Goal: Task Accomplishment & Management: Manage account settings

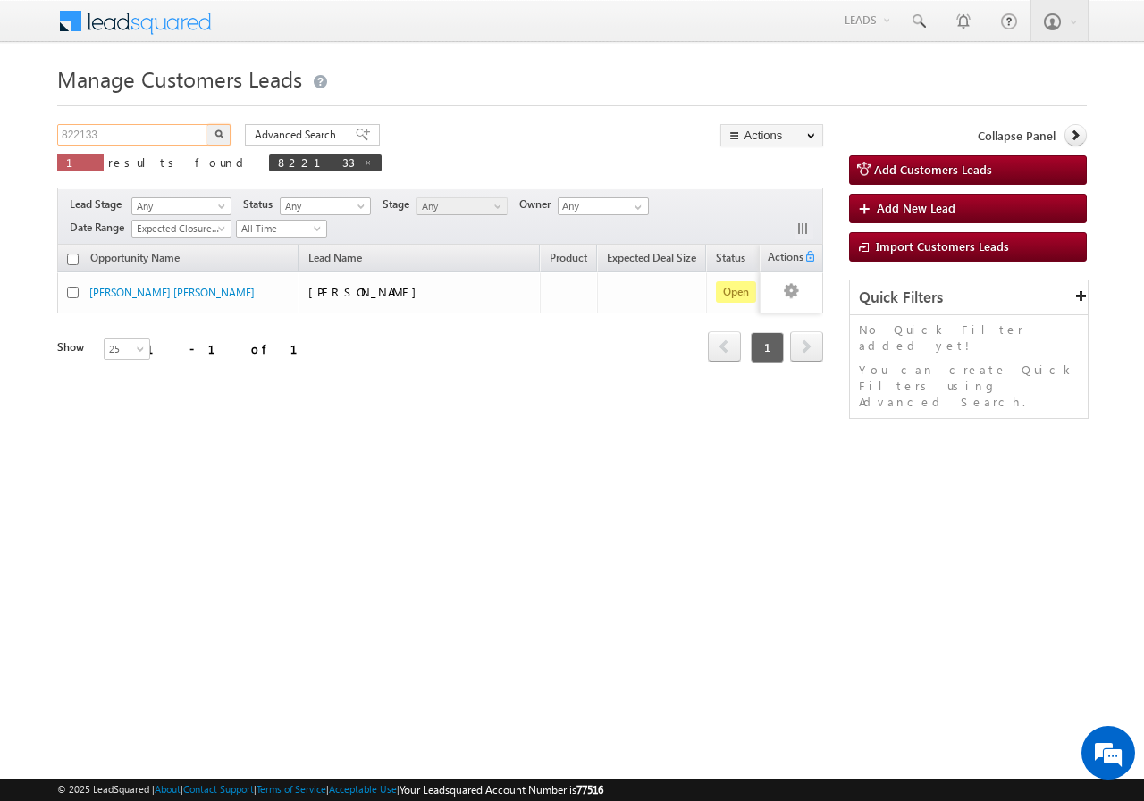
click at [141, 134] on input "822133" at bounding box center [133, 134] width 153 height 21
type input "8"
paste input "841669"
type input "841669"
click at [207, 124] on button "button" at bounding box center [218, 134] width 23 height 21
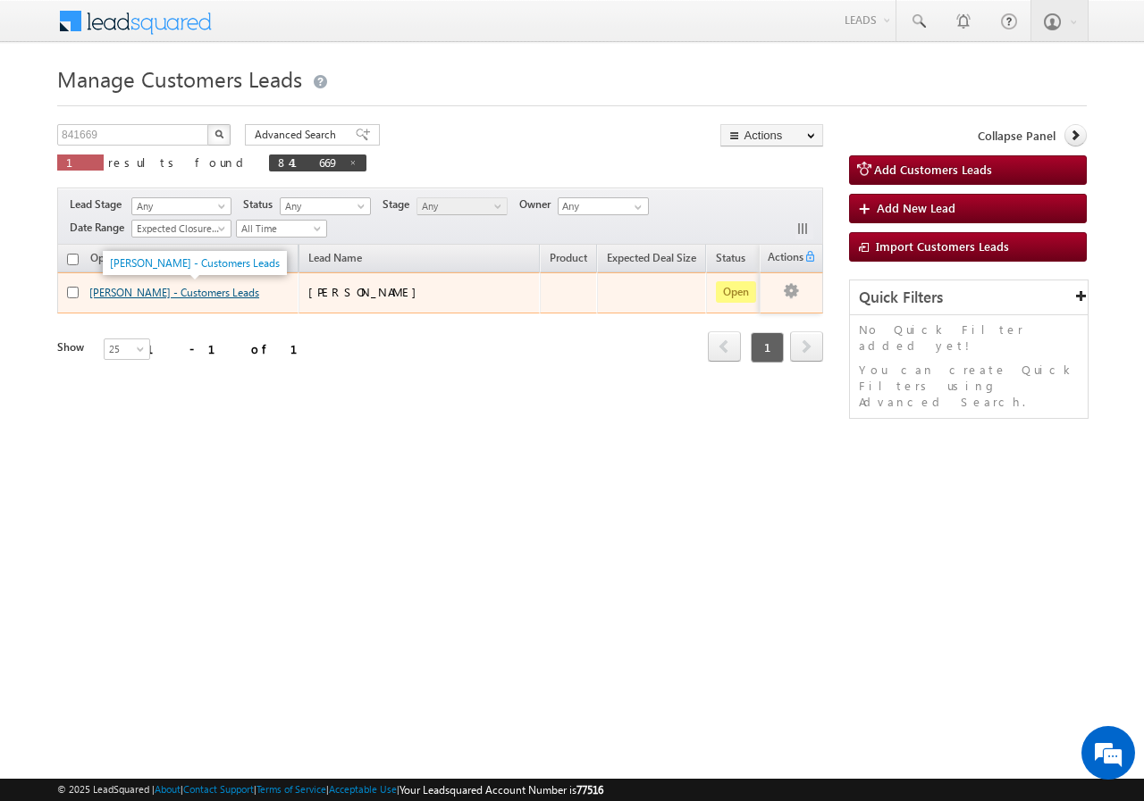
click at [106, 290] on link "[PERSON_NAME] - Customers Leads" at bounding box center [174, 292] width 170 height 13
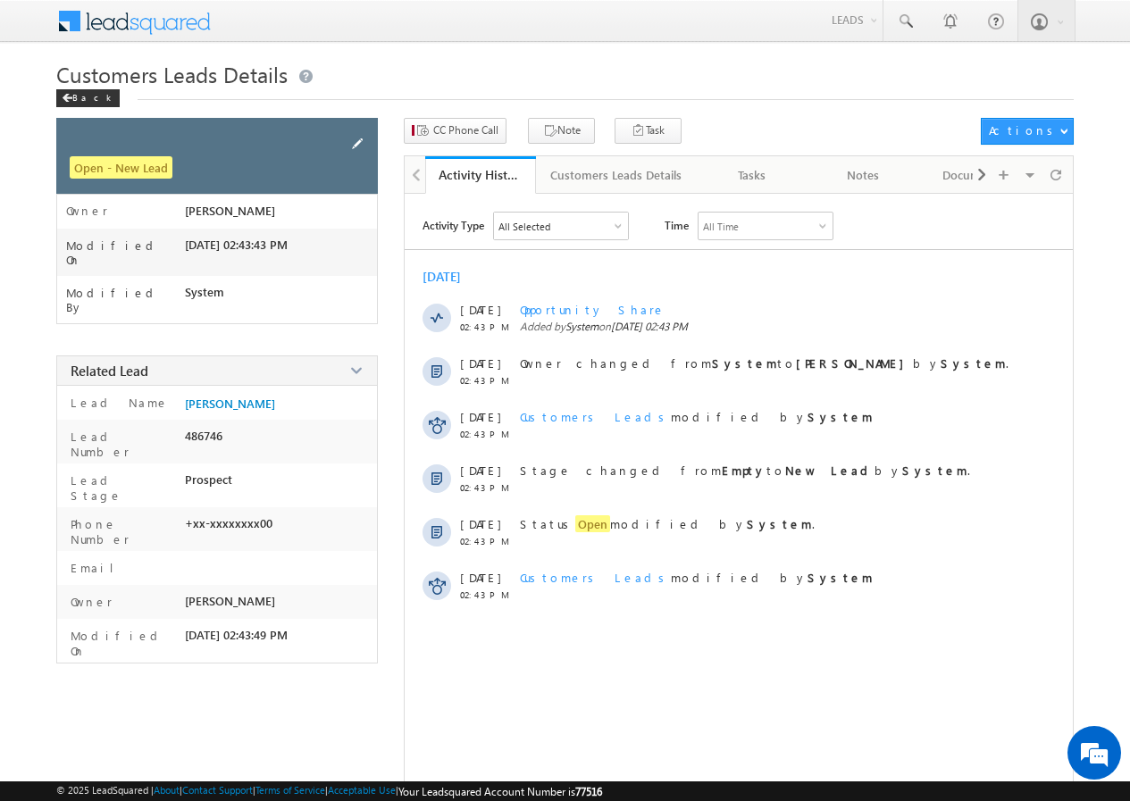
click at [362, 145] on span at bounding box center [358, 144] width 20 height 20
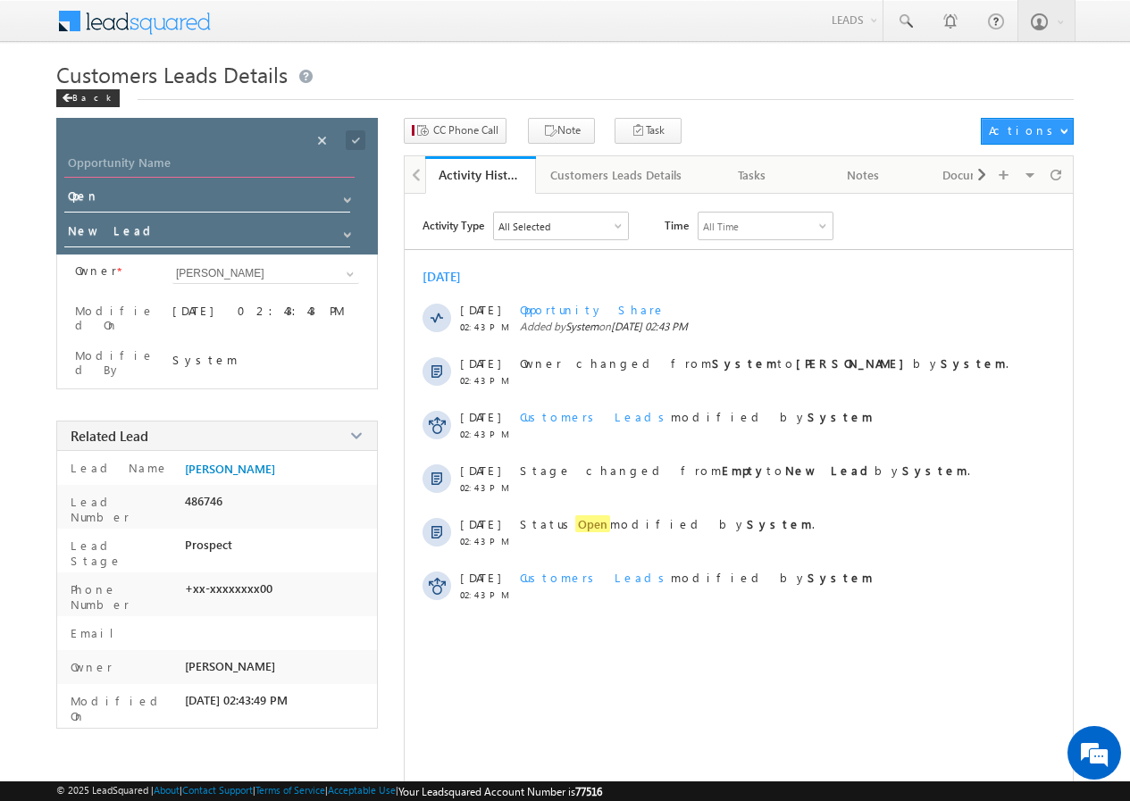
click at [150, 163] on input "Opportunity Name" at bounding box center [209, 165] width 290 height 25
click at [130, 159] on input "Opportunity Name" at bounding box center [209, 165] width 290 height 25
paste input "[PERSON_NAME]"
type input "[PERSON_NAME]"
click at [354, 140] on span at bounding box center [356, 140] width 20 height 20
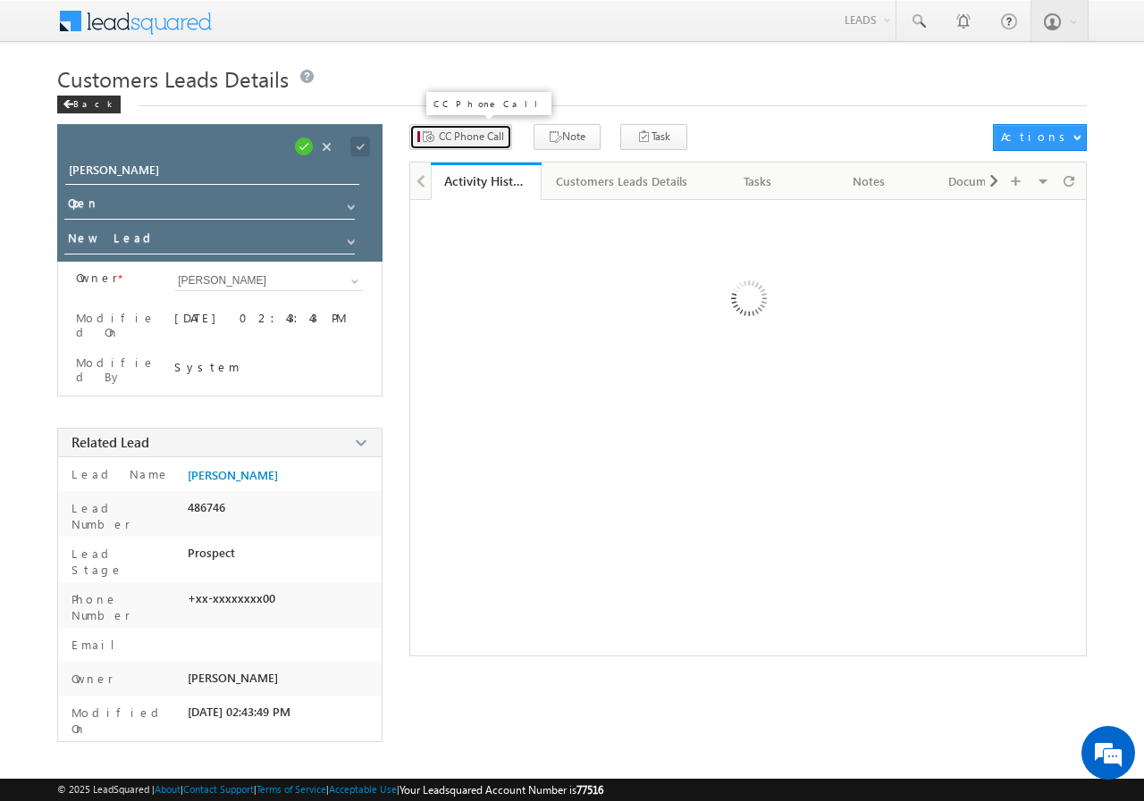
click at [465, 138] on span "CC Phone Call" at bounding box center [471, 137] width 65 height 16
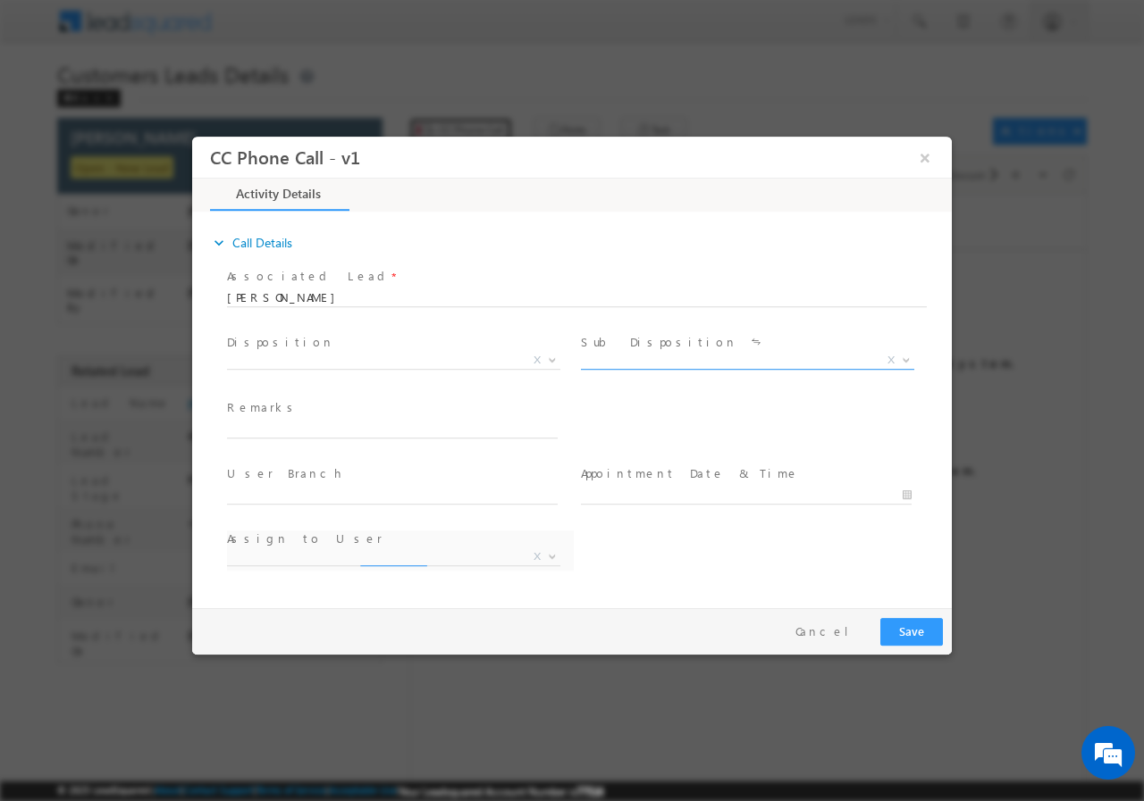
select select "akash.kumar1@sgrlimited.in"
click at [549, 356] on b at bounding box center [552, 359] width 11 height 6
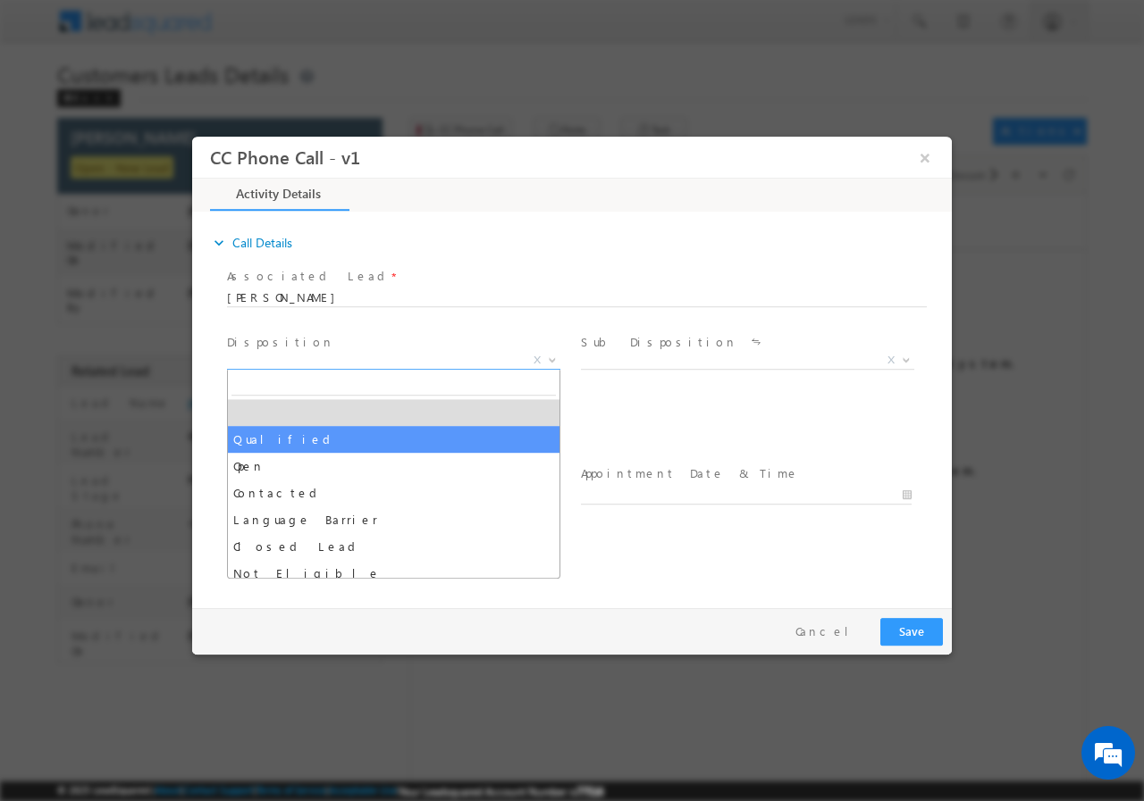
select select "Qualified"
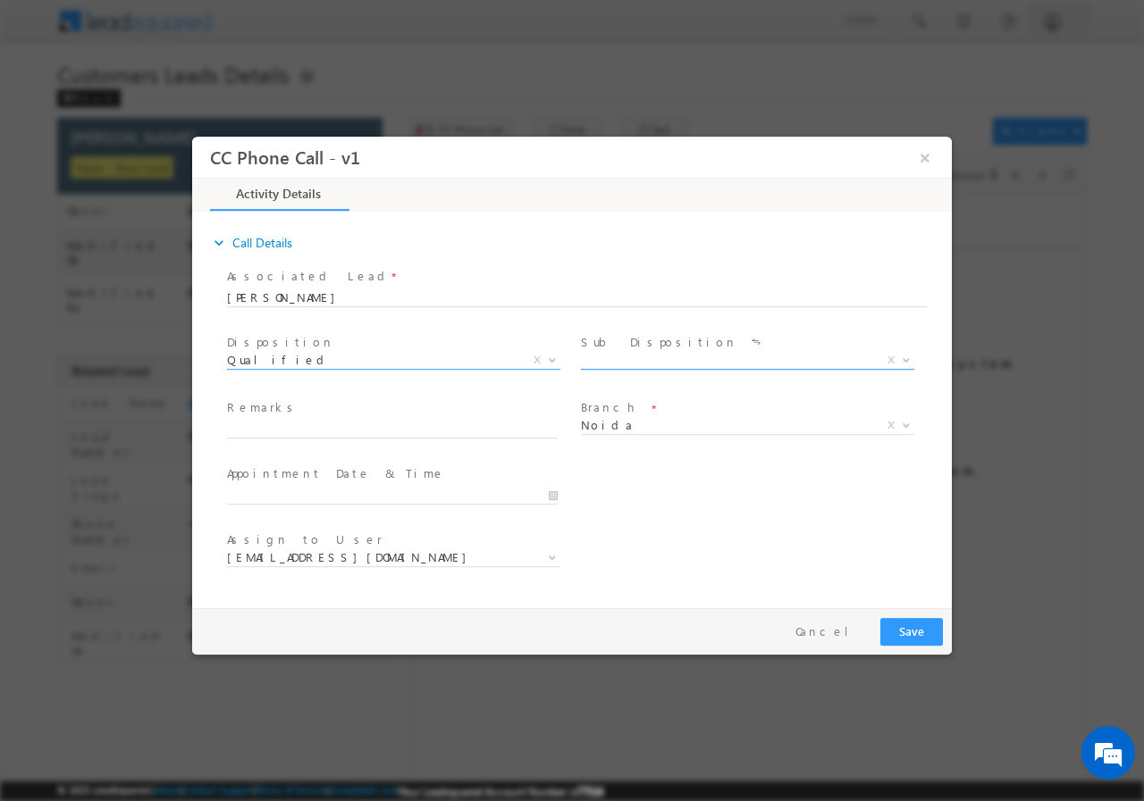
drag, startPoint x: 905, startPoint y: 359, endPoint x: 873, endPoint y: 363, distance: 32.4
click at [900, 359] on span at bounding box center [904, 359] width 18 height 23
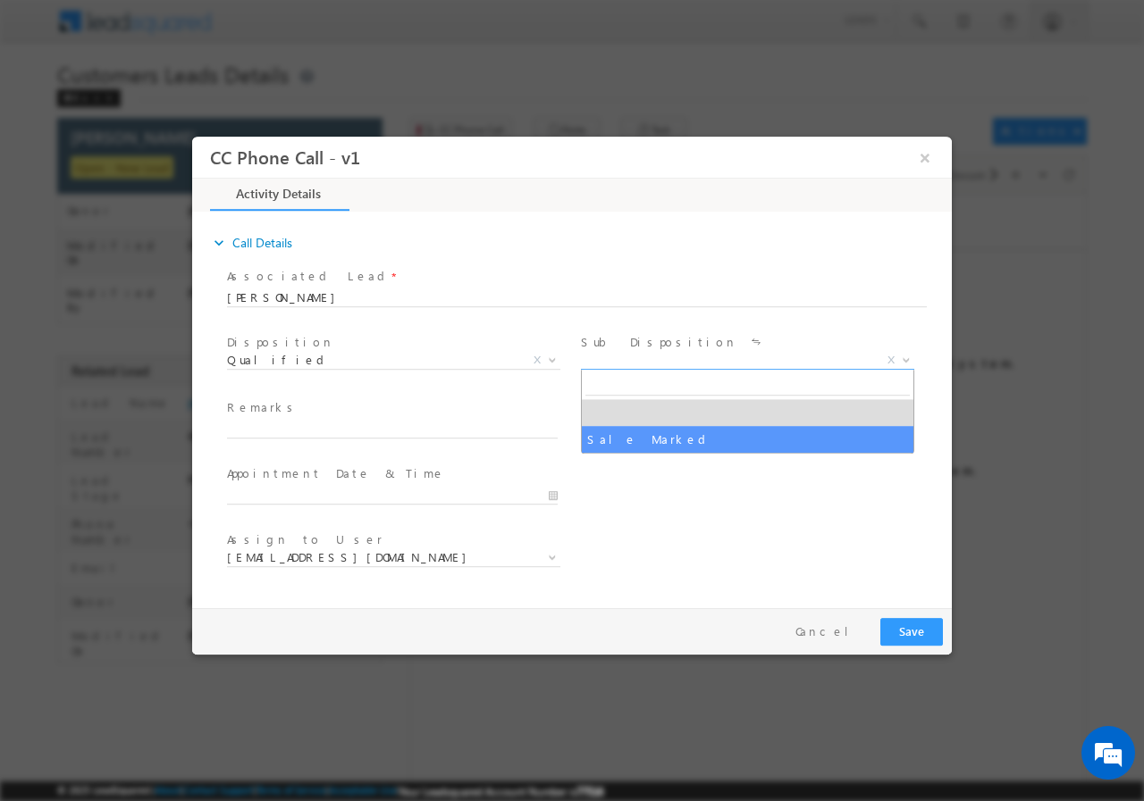
drag, startPoint x: 667, startPoint y: 438, endPoint x: 622, endPoint y: 468, distance: 54.8
select select "Sale Marked"
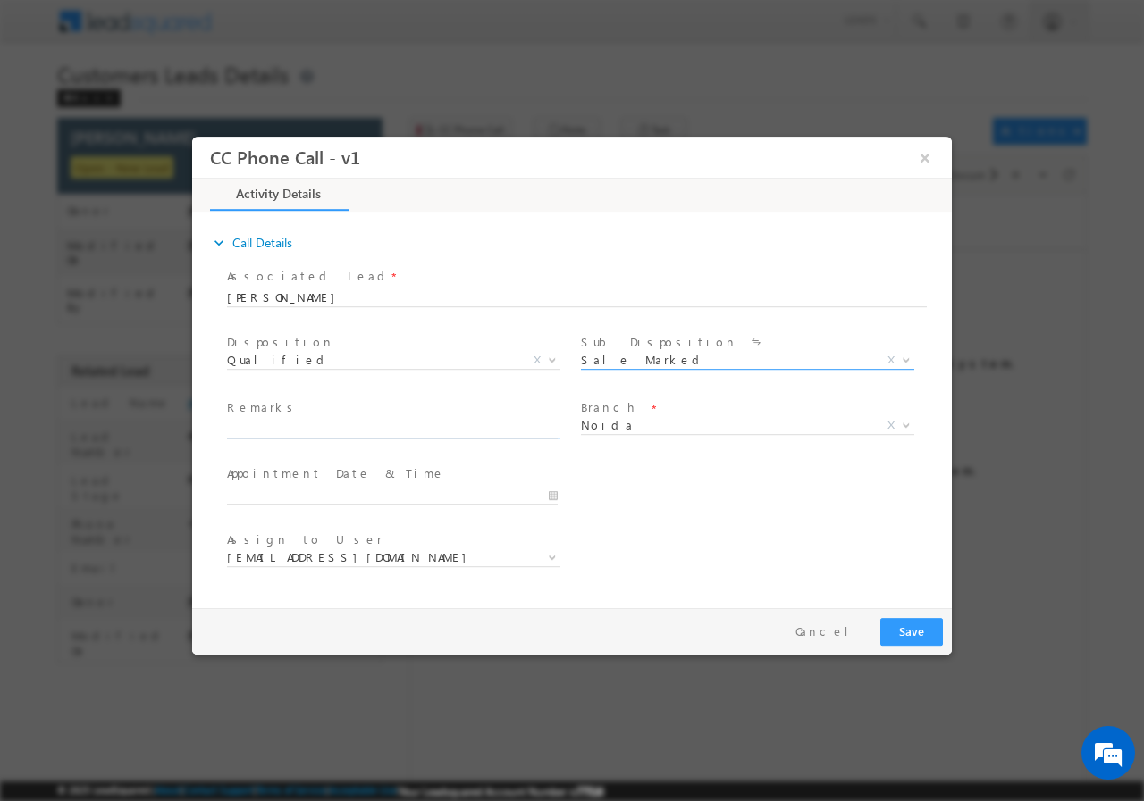
click at [366, 424] on input "text" at bounding box center [392, 429] width 331 height 18
paste input "VIJENDRA// AGE-46//841669//VB_Know_More//9990457900//Noida-203209//PROPERTY OWN…"
type input "VIJENDRA// AGE-46//841669//VB_Know_More//9990457900//Noida-203209//PROPERTY OWN…"
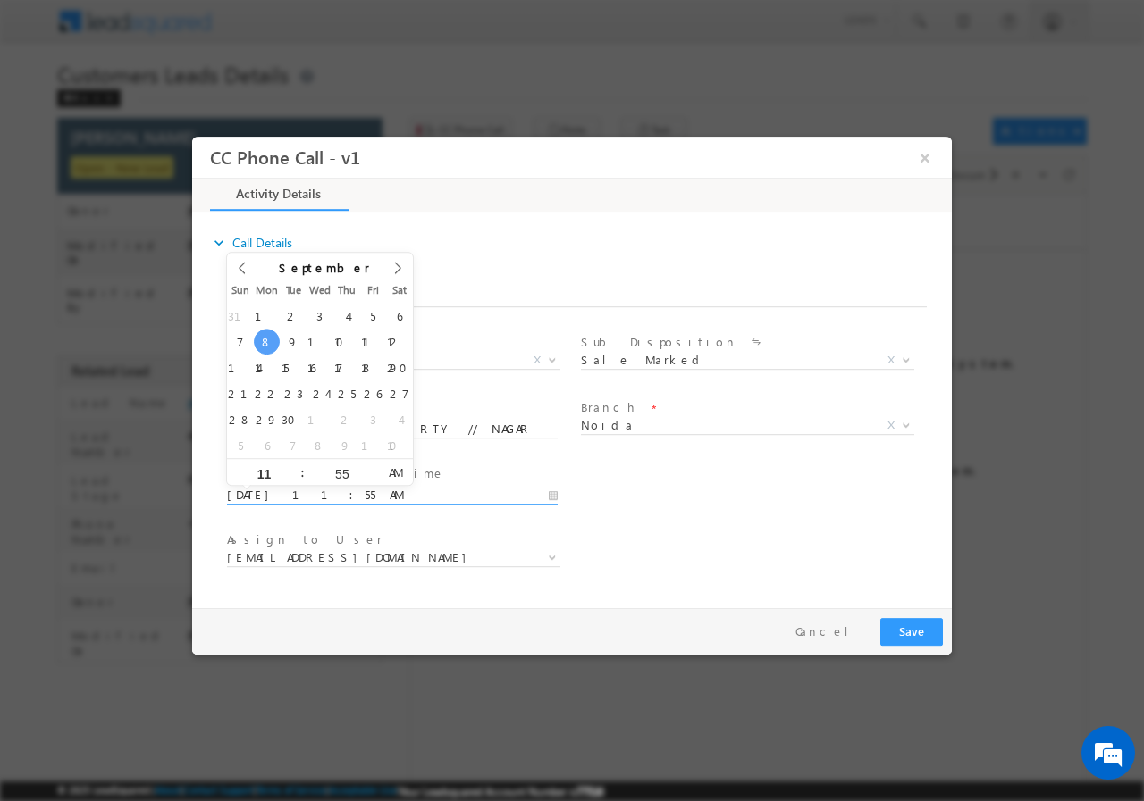
click at [550, 498] on input "09/08/2025 11:55 AM" at bounding box center [392, 495] width 331 height 18
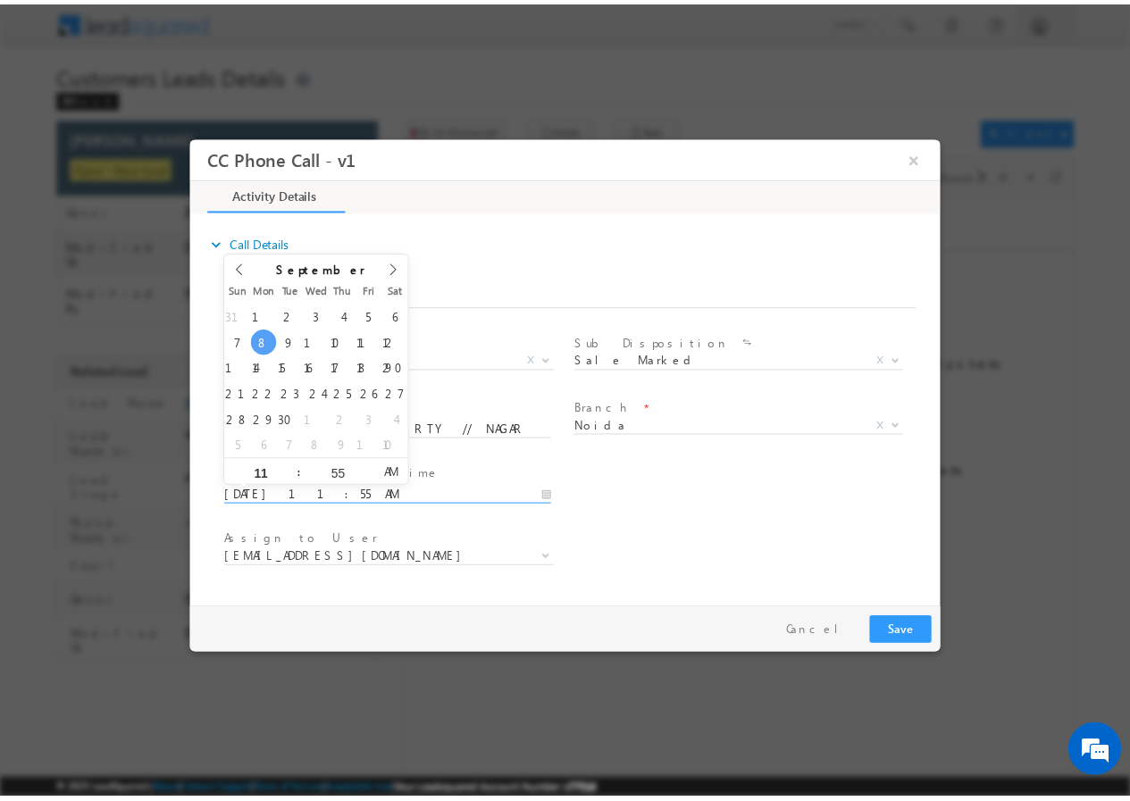
scroll to position [0, 0]
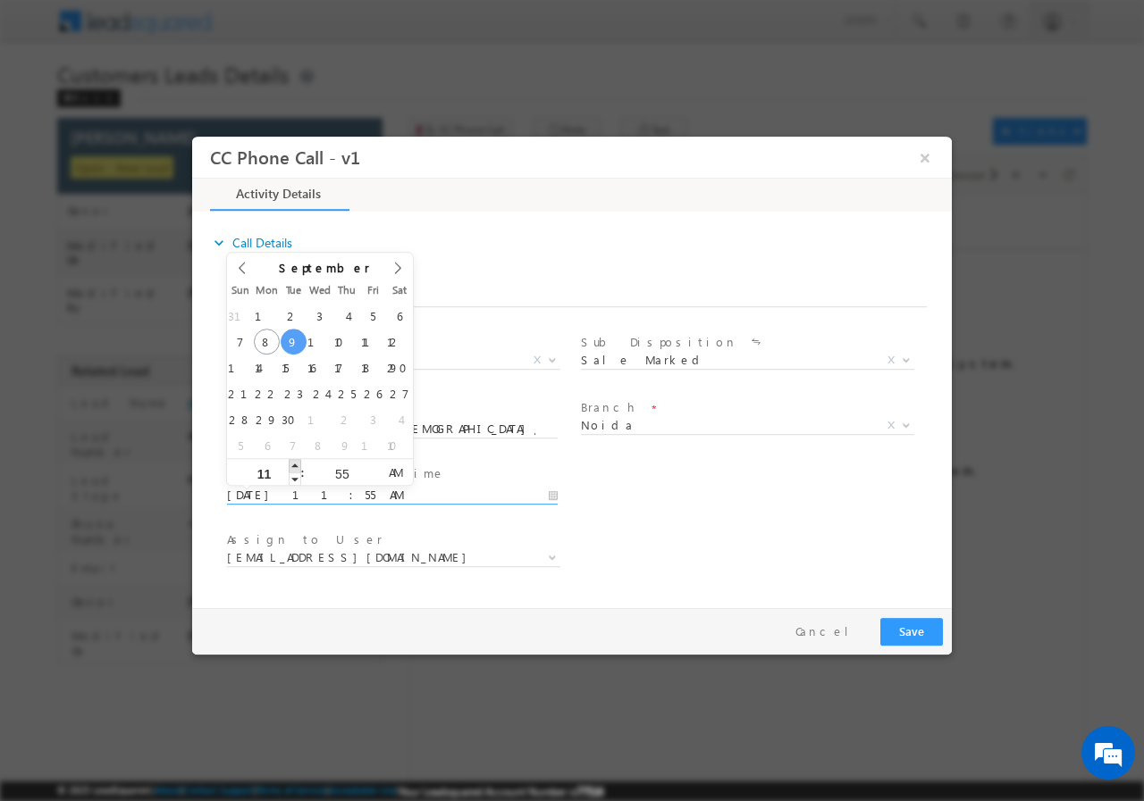
type input "09/09/2025 12:55 PM"
type input "12"
click at [295, 467] on span at bounding box center [295, 464] width 13 height 13
type input "09/09/2025 1:55 PM"
type input "01"
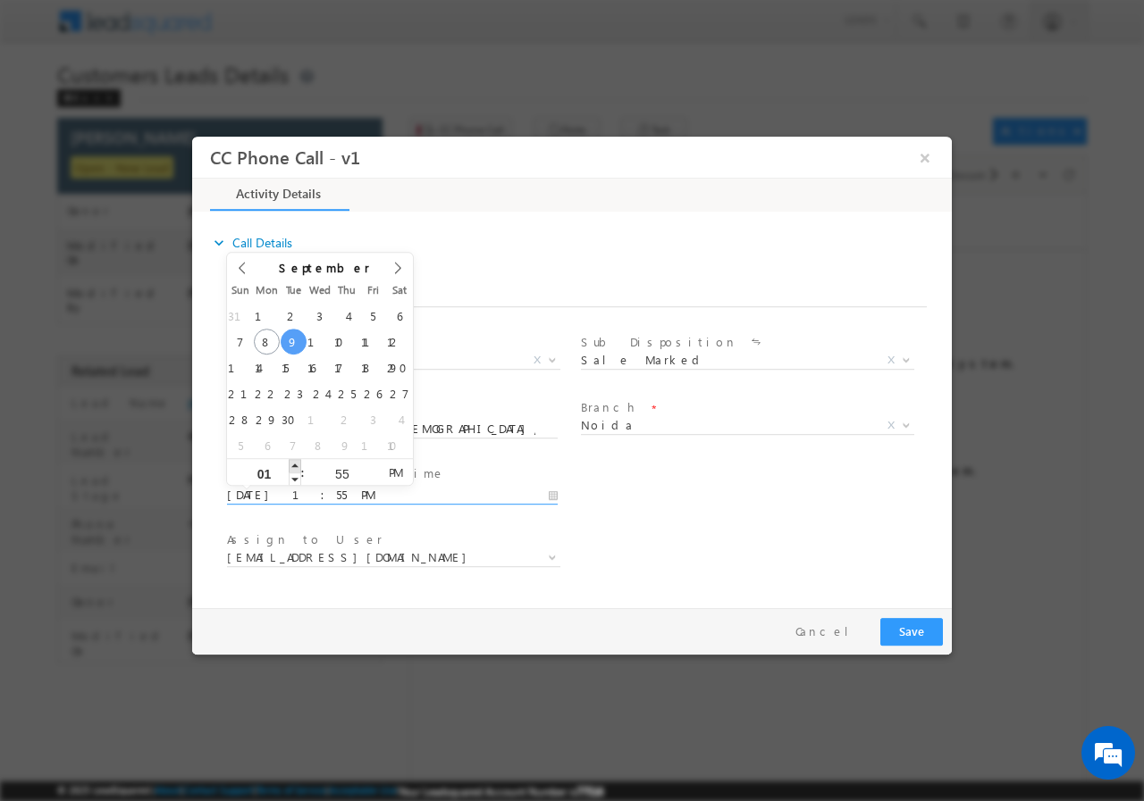
click at [295, 466] on span at bounding box center [295, 464] width 13 height 13
type input "09/09/2025 1:56 PM"
type input "56"
click at [370, 465] on span at bounding box center [372, 464] width 13 height 13
type input "09/09/2025 1:57 PM"
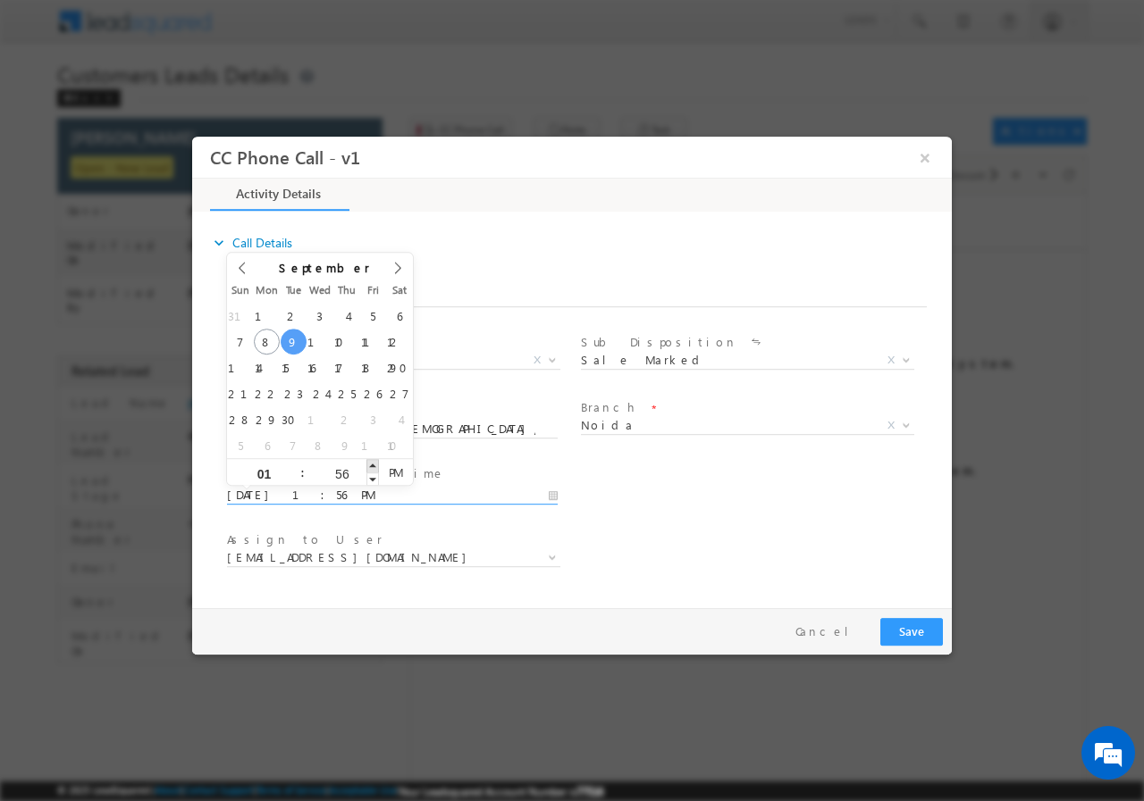
type input "57"
click at [371, 465] on span at bounding box center [372, 464] width 13 height 13
type input "09/09/2025 1:58 PM"
type input "58"
click at [371, 465] on span at bounding box center [372, 464] width 13 height 13
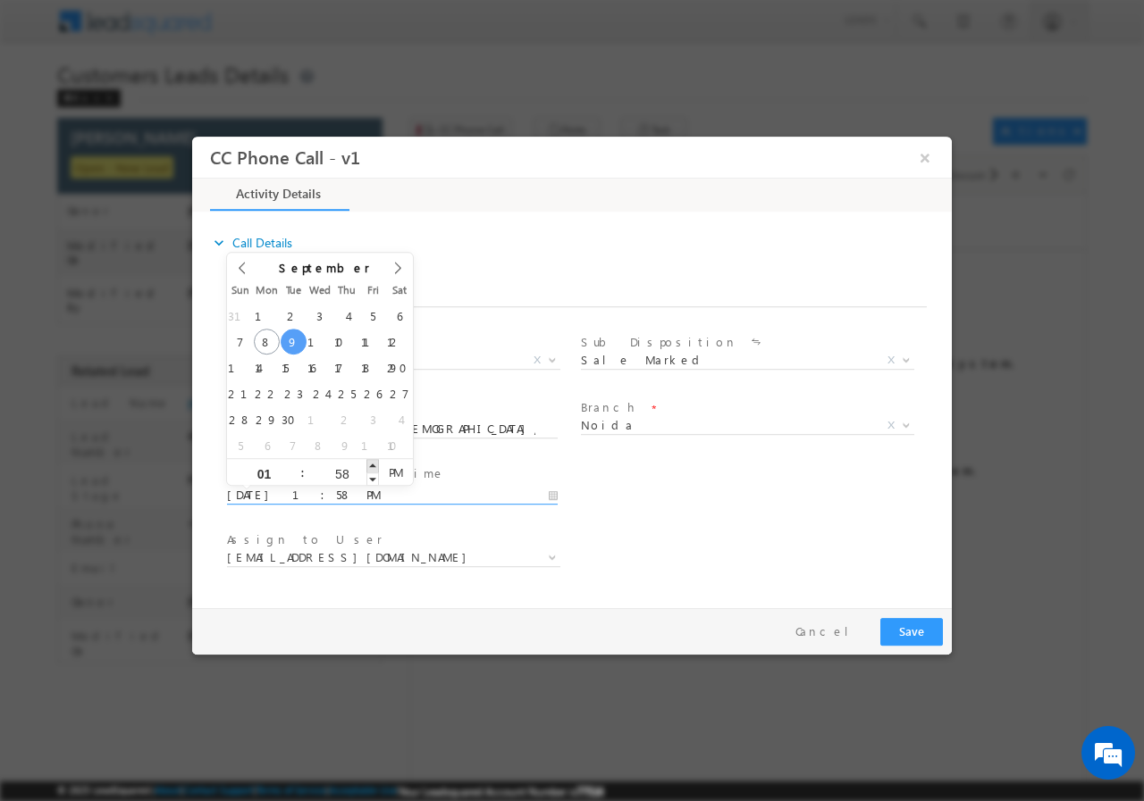
type input "09/09/2025 1:59 PM"
type input "59"
click at [371, 465] on span at bounding box center [372, 464] width 13 height 13
type input "09/09/2025 2:00 PM"
type input "02"
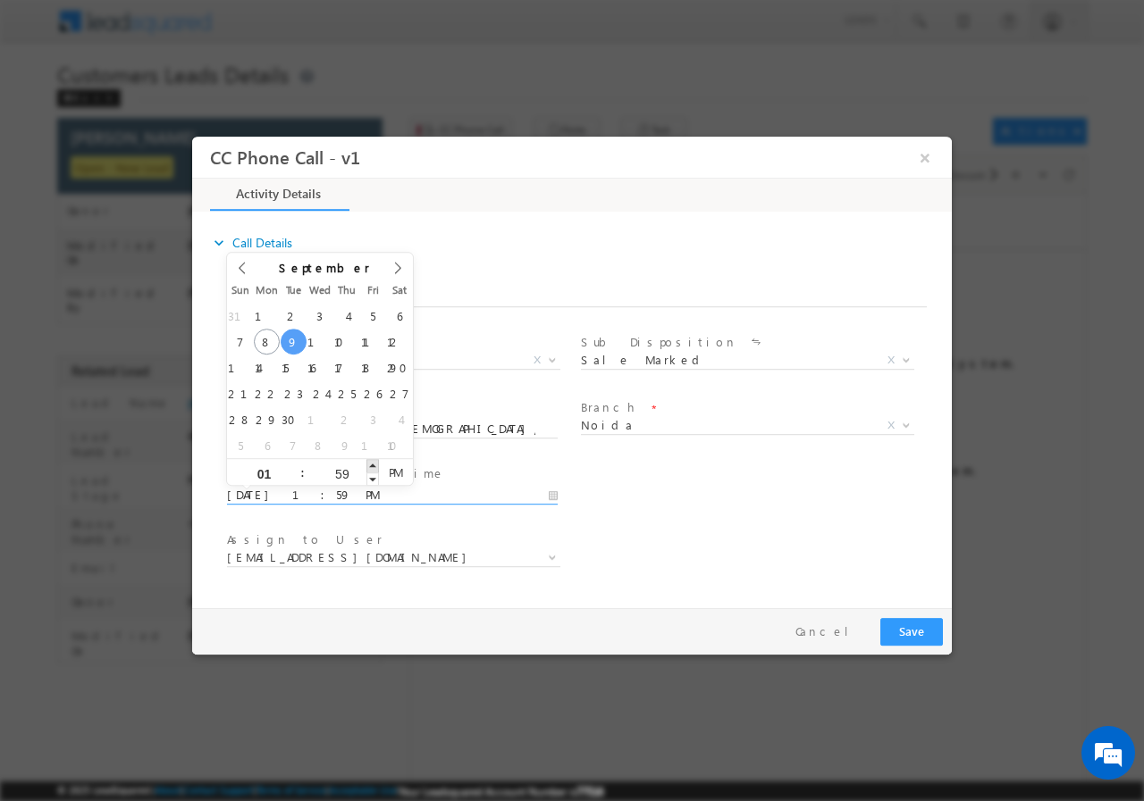
type input "00"
click at [371, 465] on span at bounding box center [372, 464] width 13 height 13
type input "09/09/2025 1:00 PM"
type input "01"
click at [293, 480] on span at bounding box center [295, 478] width 13 height 13
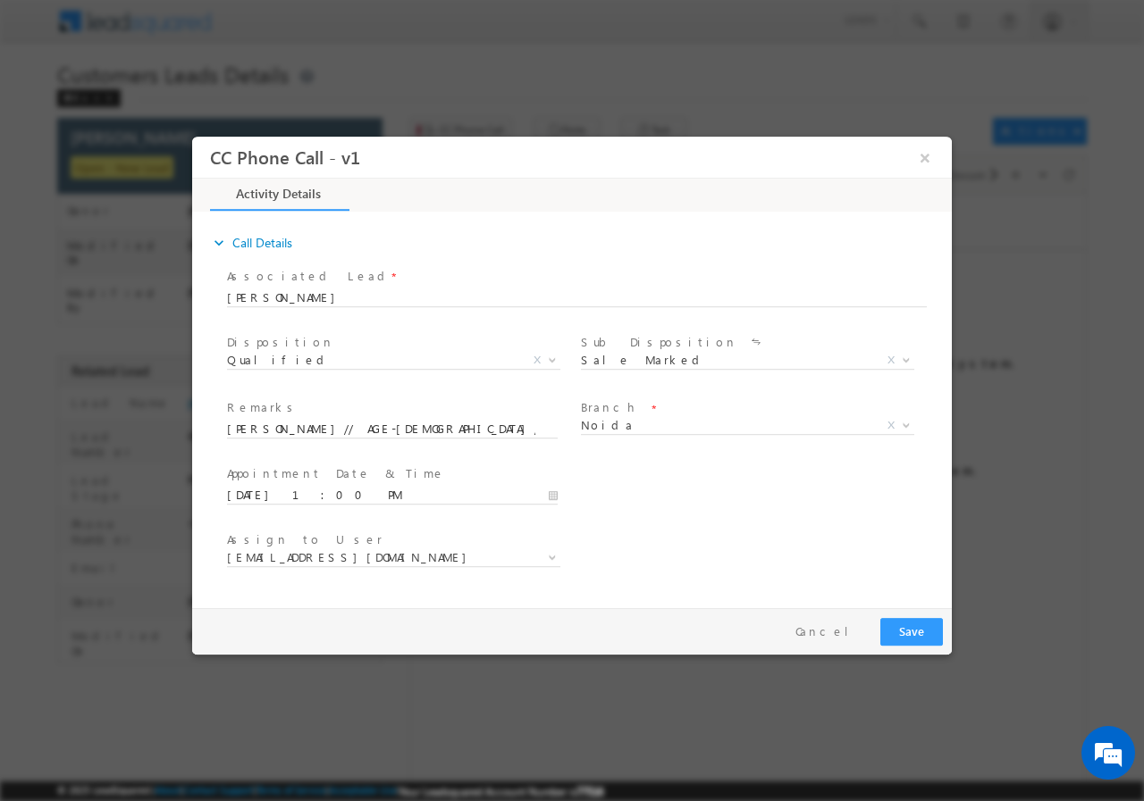
drag, startPoint x: 685, startPoint y: 522, endPoint x: 642, endPoint y: 524, distance: 43.8
click at [685, 521] on div "User Branch * Appointment Date & Time * 09/09/2025 1:00 PM" at bounding box center [587, 493] width 728 height 66
click at [411, 559] on span "akash.kumar1@sgrlimited.in" at bounding box center [372, 557] width 290 height 16
type input "rohit.tiwari@sgrlimited.in"
click at [374, 505] on input "rohit.tiwari@sgrlimited.in" at bounding box center [393, 503] width 324 height 22
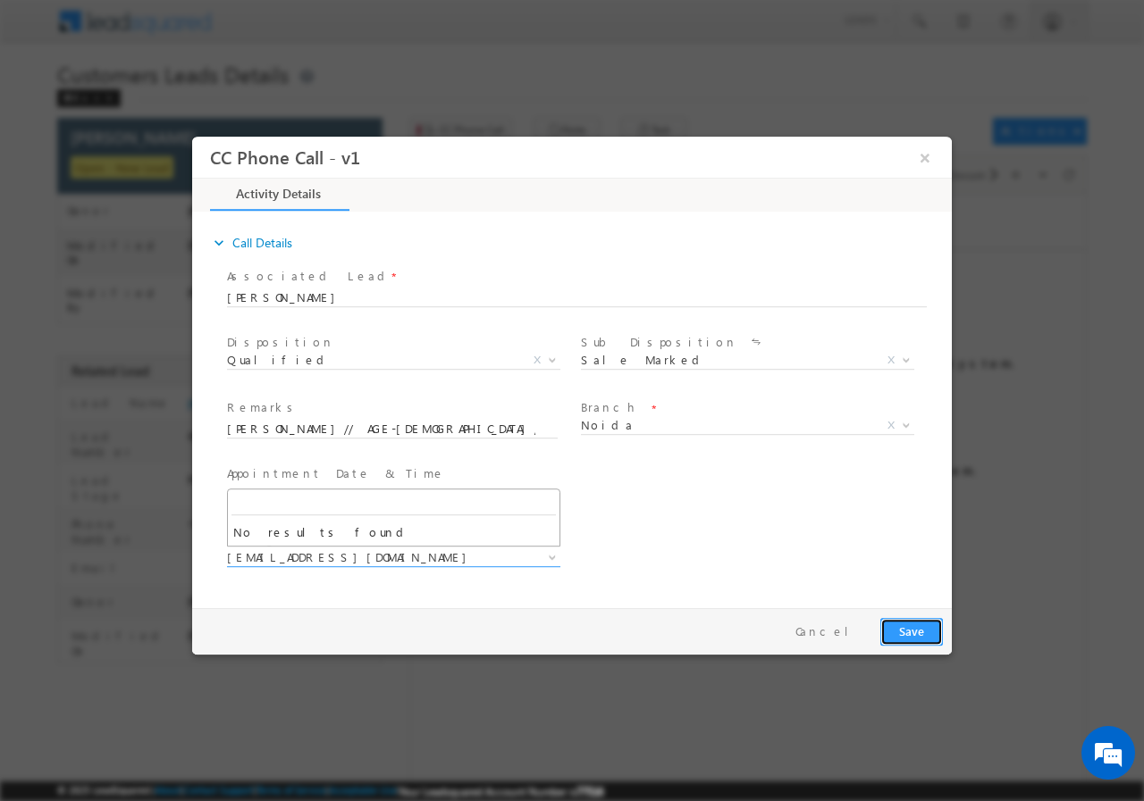
click at [917, 633] on button "Save" at bounding box center [911, 631] width 63 height 28
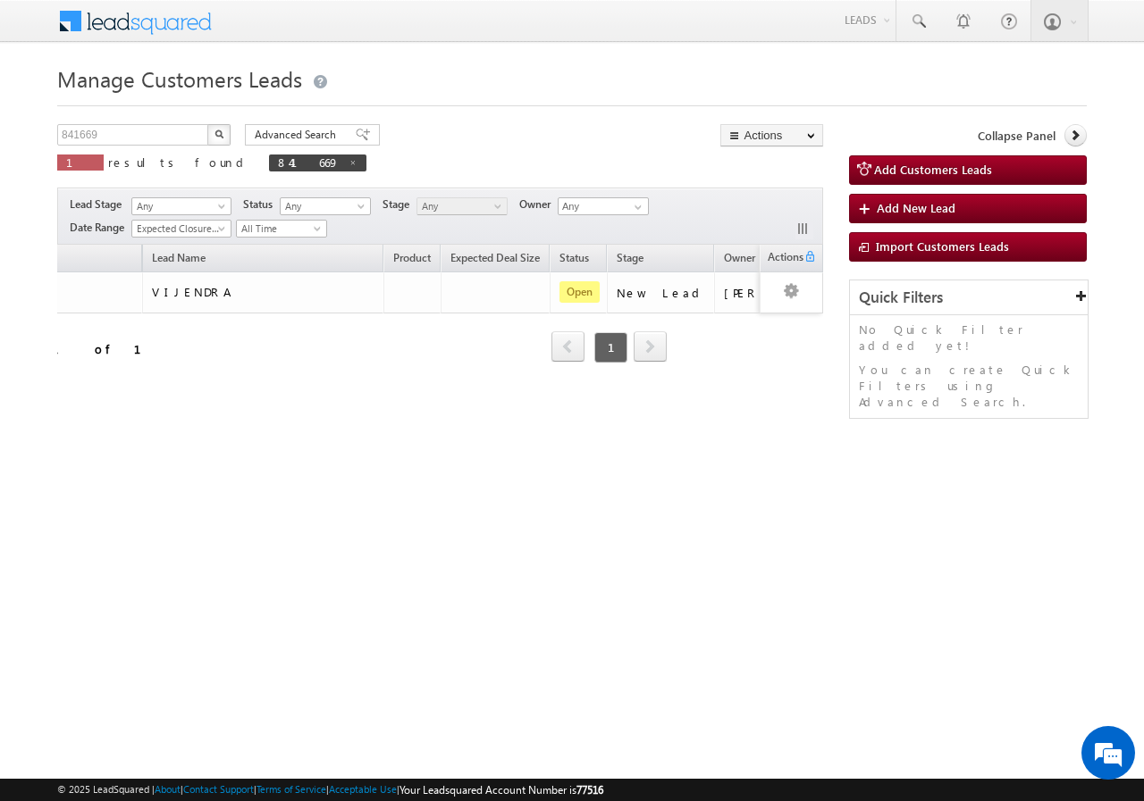
scroll to position [0, 157]
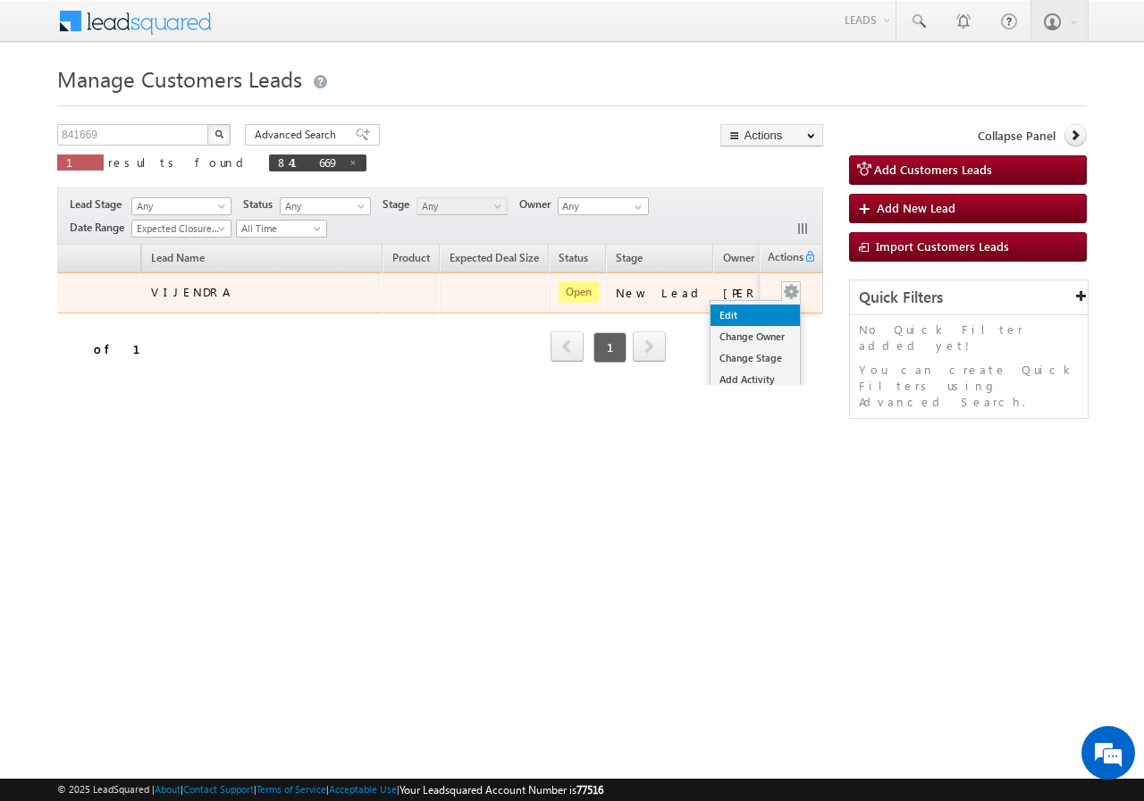
click at [738, 315] on link "Edit" at bounding box center [754, 315] width 89 height 21
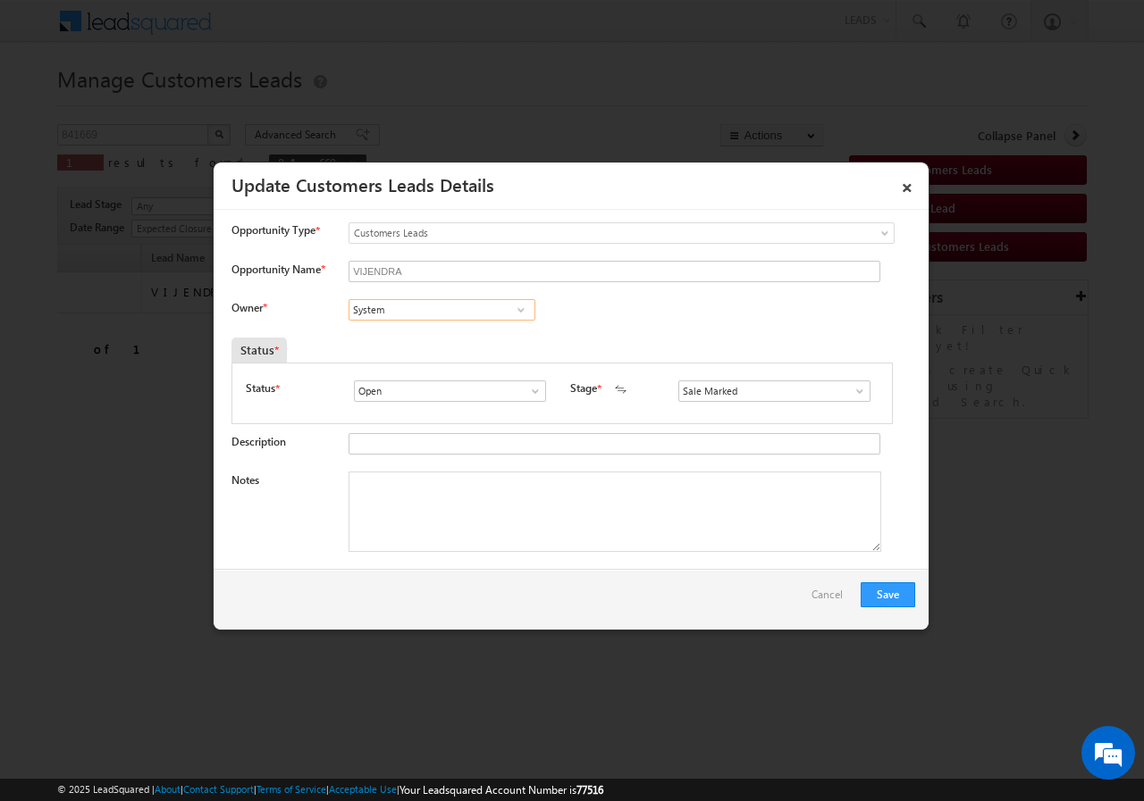
click at [498, 312] on input "System" at bounding box center [441, 309] width 187 height 21
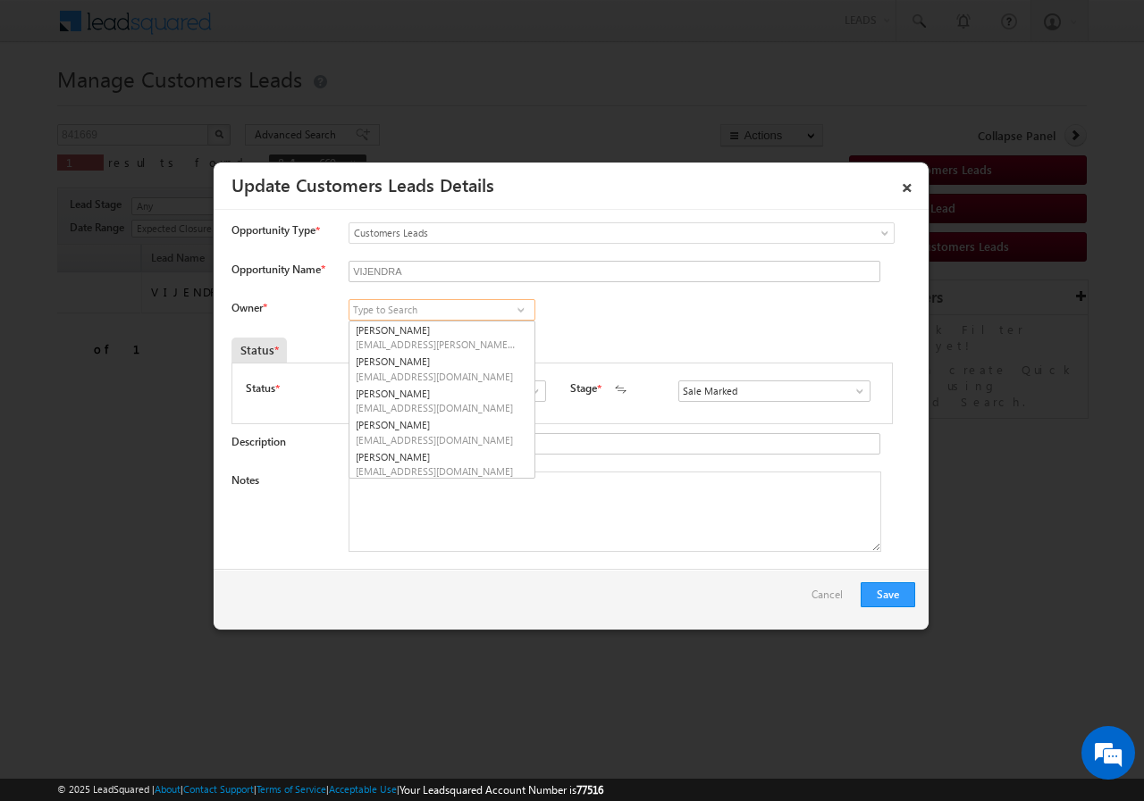
paste input "rohit.tiwari@sgrlimited.in"
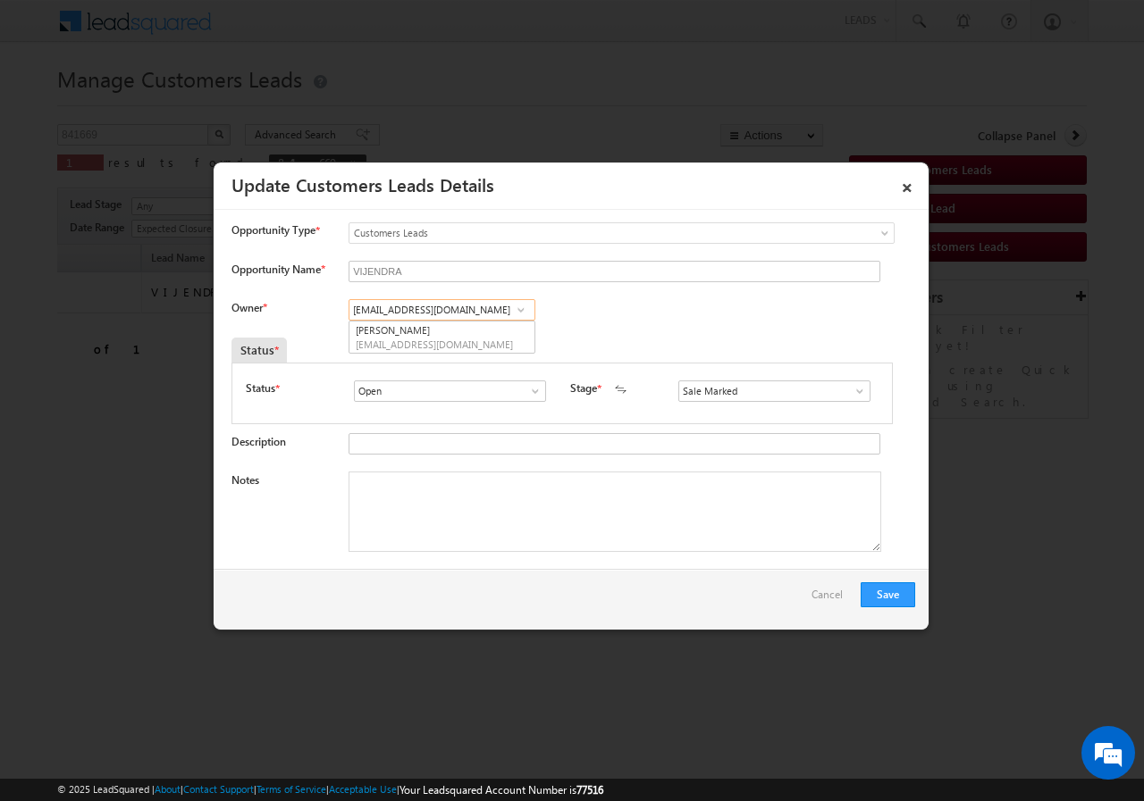
click at [483, 307] on input "rohit.tiwari@sgrlimited.in" at bounding box center [441, 309] width 187 height 21
type input "rohit.tiwari@sgrlimited.in"
click at [628, 313] on div "Owner * System System Aakash Mewada Aashish Pawar Aashutosh Shrivastava Abhishe…" at bounding box center [573, 313] width 684 height 29
click at [515, 307] on span at bounding box center [521, 310] width 18 height 14
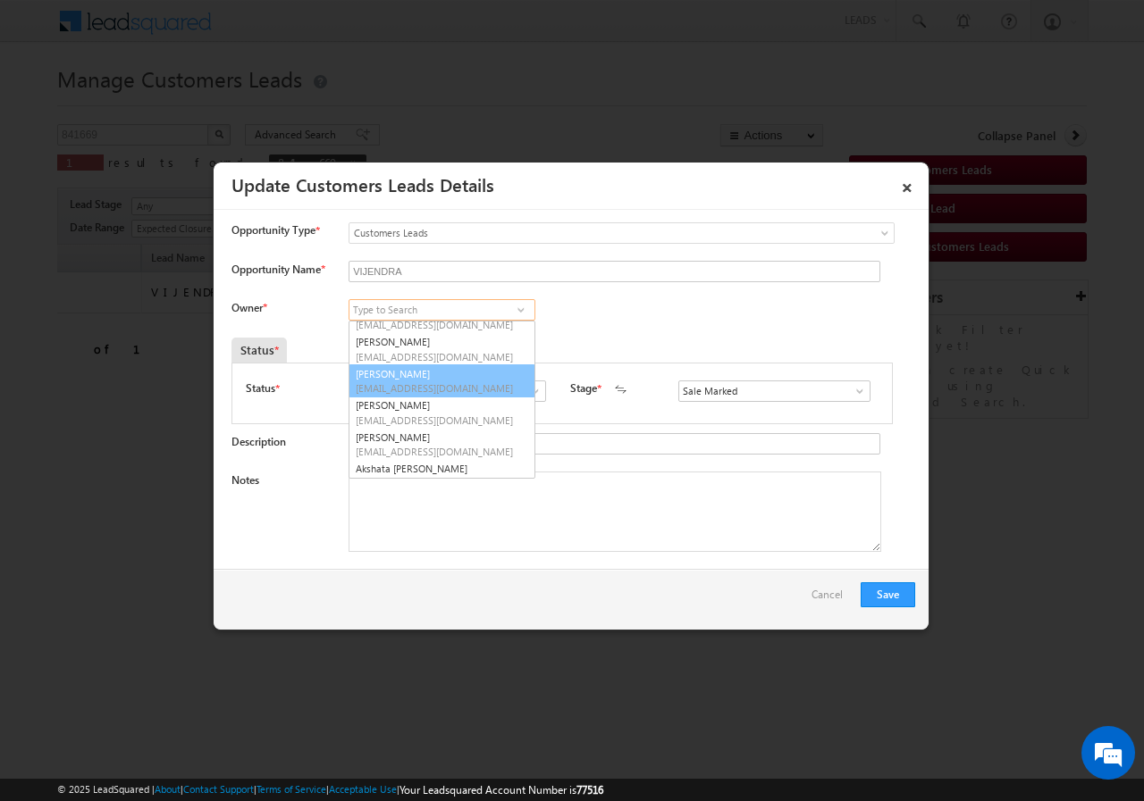
scroll to position [1142, 0]
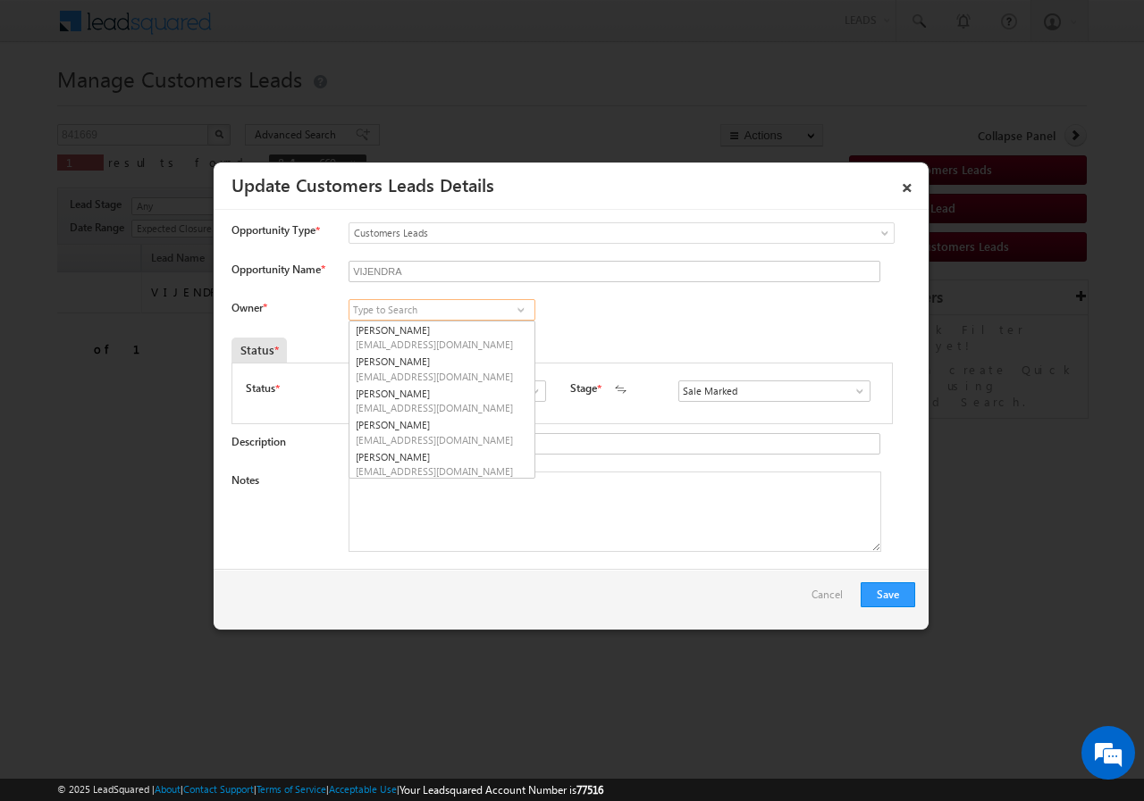
paste input "rohit.tiwari@sgrlimited.in"
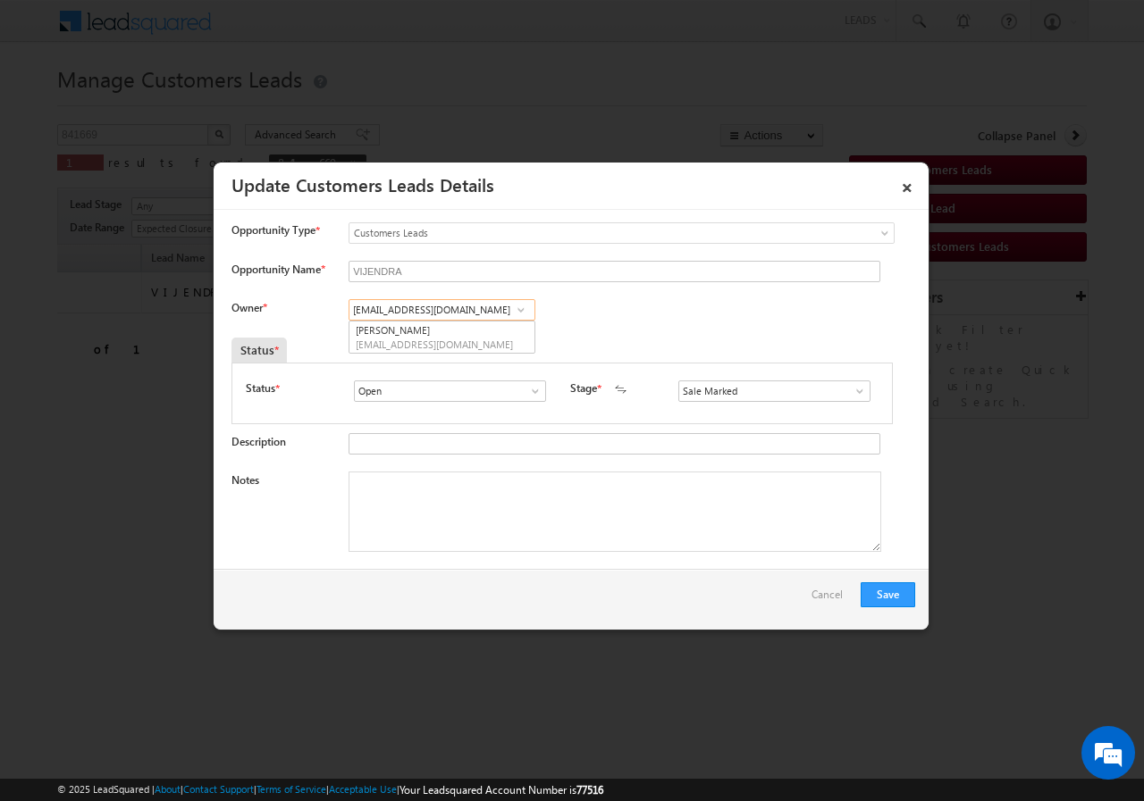
scroll to position [0, 0]
click at [427, 331] on link "Rohit Tiwari rohit.tiwari@sgrlimited.in" at bounding box center [441, 338] width 187 height 34
type input "Rohit Tiwari"
click at [465, 507] on textarea "Notes" at bounding box center [614, 512] width 533 height 80
paste textarea "VIJENDRA// AGE-46//841669//VB_Know_More//9990457900//Noida-203209//PROPERTY OWN…"
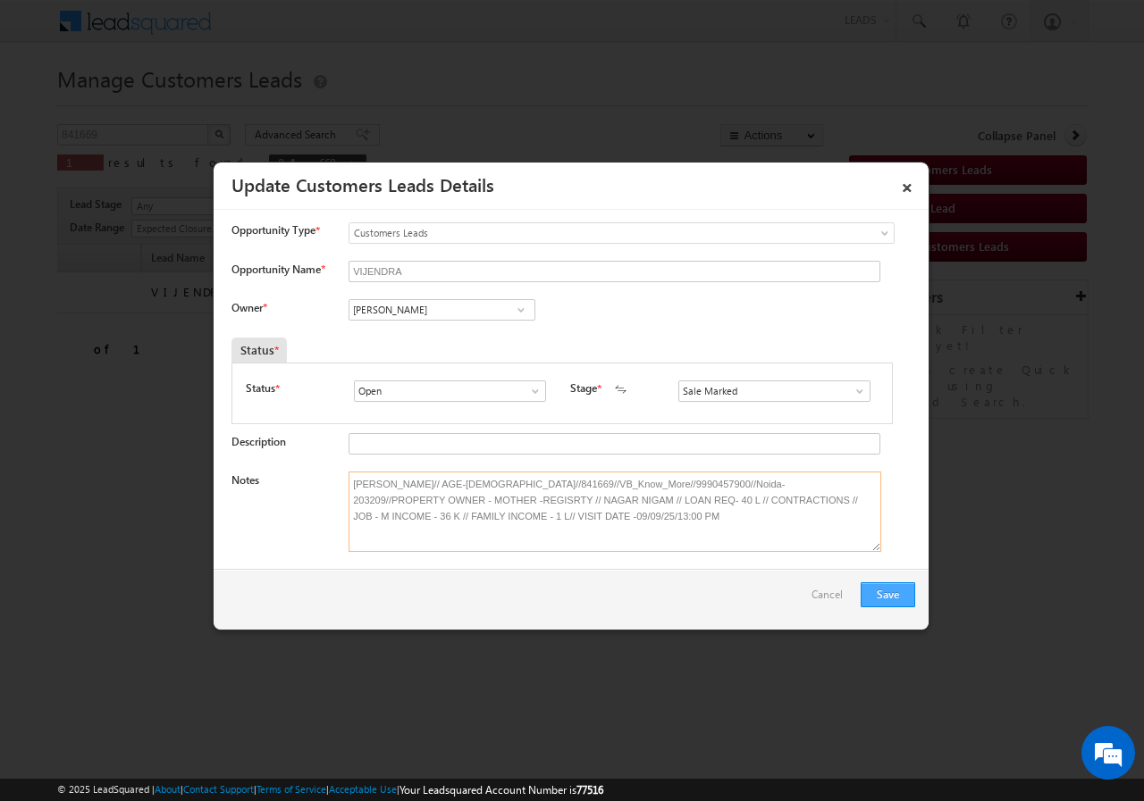
type textarea "VIJENDRA// AGE-46//841669//VB_Know_More//9990457900//Noida-203209//PROPERTY OWN…"
click at [884, 595] on button "Save" at bounding box center [887, 595] width 55 height 25
